Goal: Task Accomplishment & Management: Manage account settings

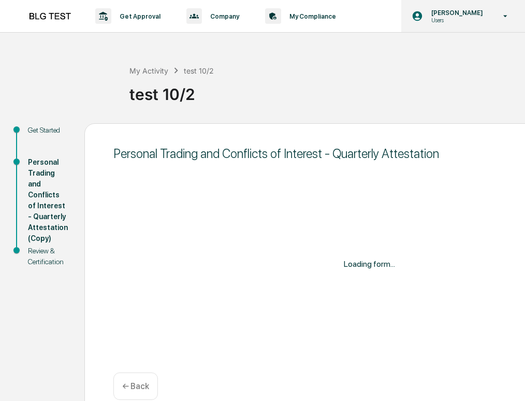
click at [436, 22] on p "Users" at bounding box center [455, 20] width 65 height 7
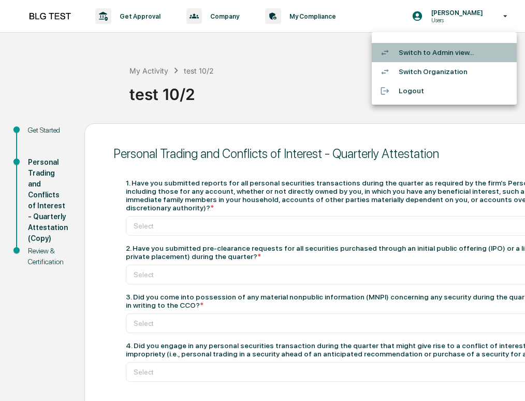
click at [447, 52] on li "Switch to Admin view..." at bounding box center [444, 52] width 145 height 19
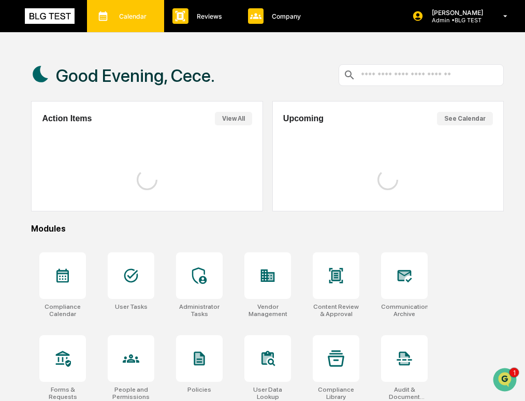
click at [151, 23] on div "Calendar Manage Tasks" at bounding box center [124, 16] width 67 height 16
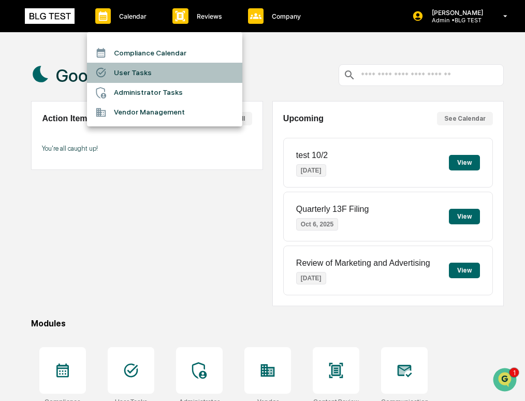
click at [160, 77] on li "User Tasks" at bounding box center [164, 73] width 155 height 20
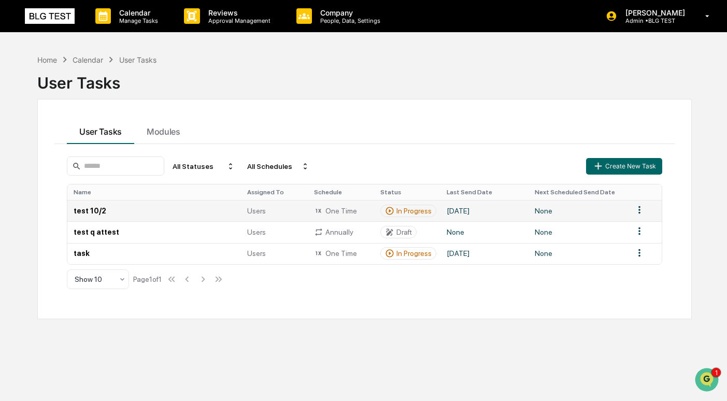
click at [525, 207] on html "Calendar Manage Tasks Reviews Approval Management Company People, Data, Setting…" at bounding box center [363, 200] width 727 height 401
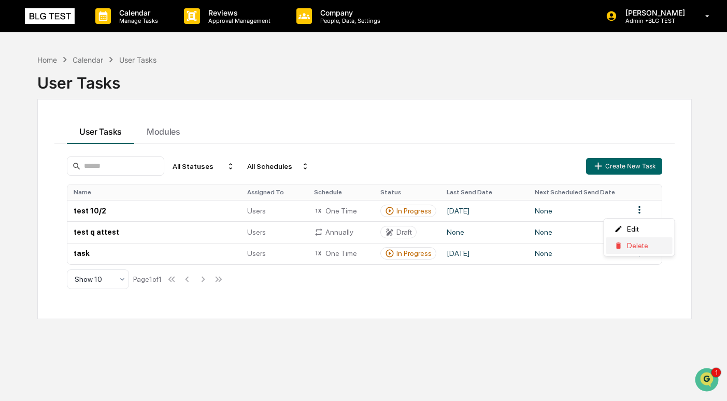
click at [525, 244] on div "Delete" at bounding box center [639, 245] width 66 height 17
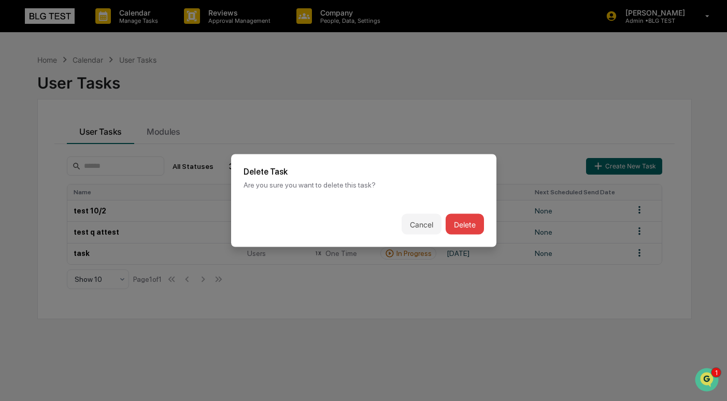
click at [457, 232] on button "Delete" at bounding box center [464, 224] width 38 height 21
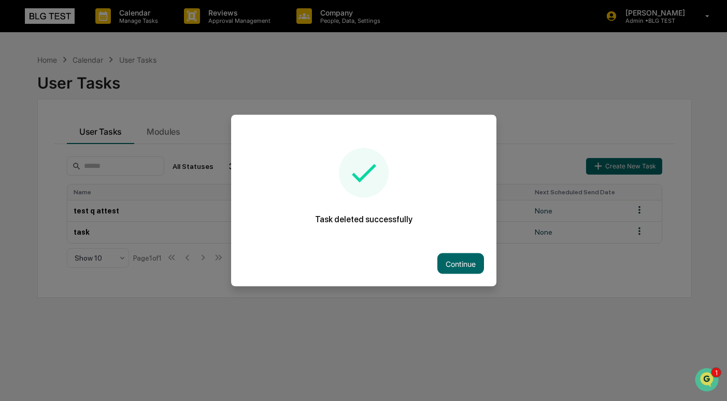
click at [525, 17] on div at bounding box center [363, 200] width 727 height 401
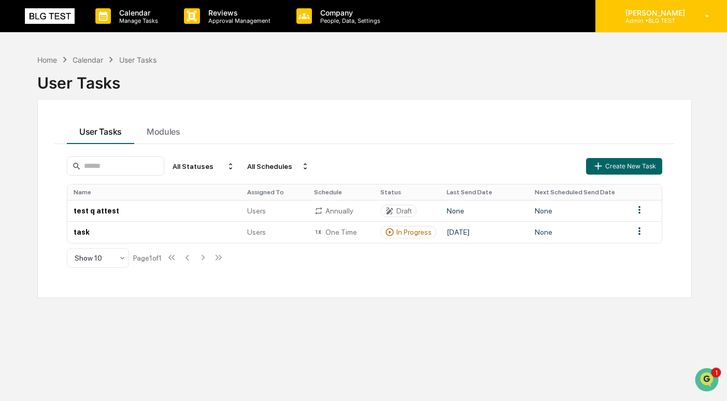
click at [525, 24] on div "[PERSON_NAME] Admin • BLG TEST" at bounding box center [661, 16] width 132 height 32
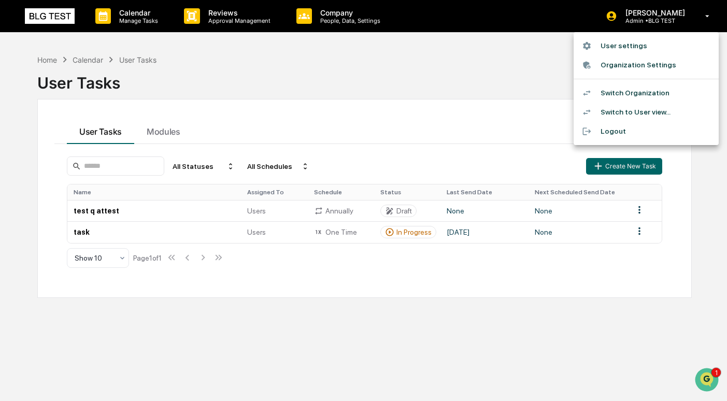
click at [525, 91] on li "Switch Organization" at bounding box center [645, 92] width 145 height 19
